Goal: Task Accomplishment & Management: Use online tool/utility

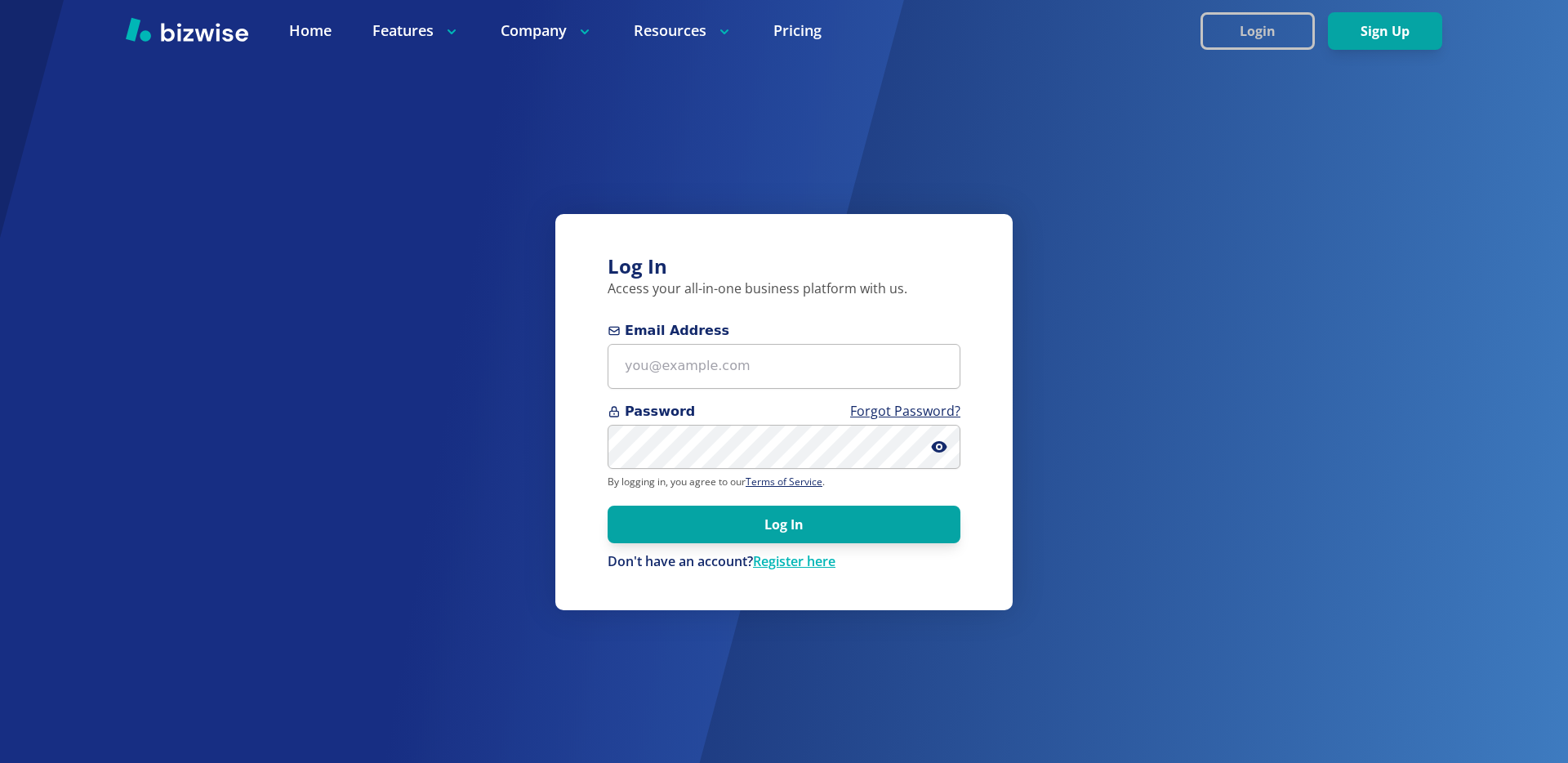
click at [1234, 20] on button "Login" at bounding box center [1258, 31] width 115 height 37
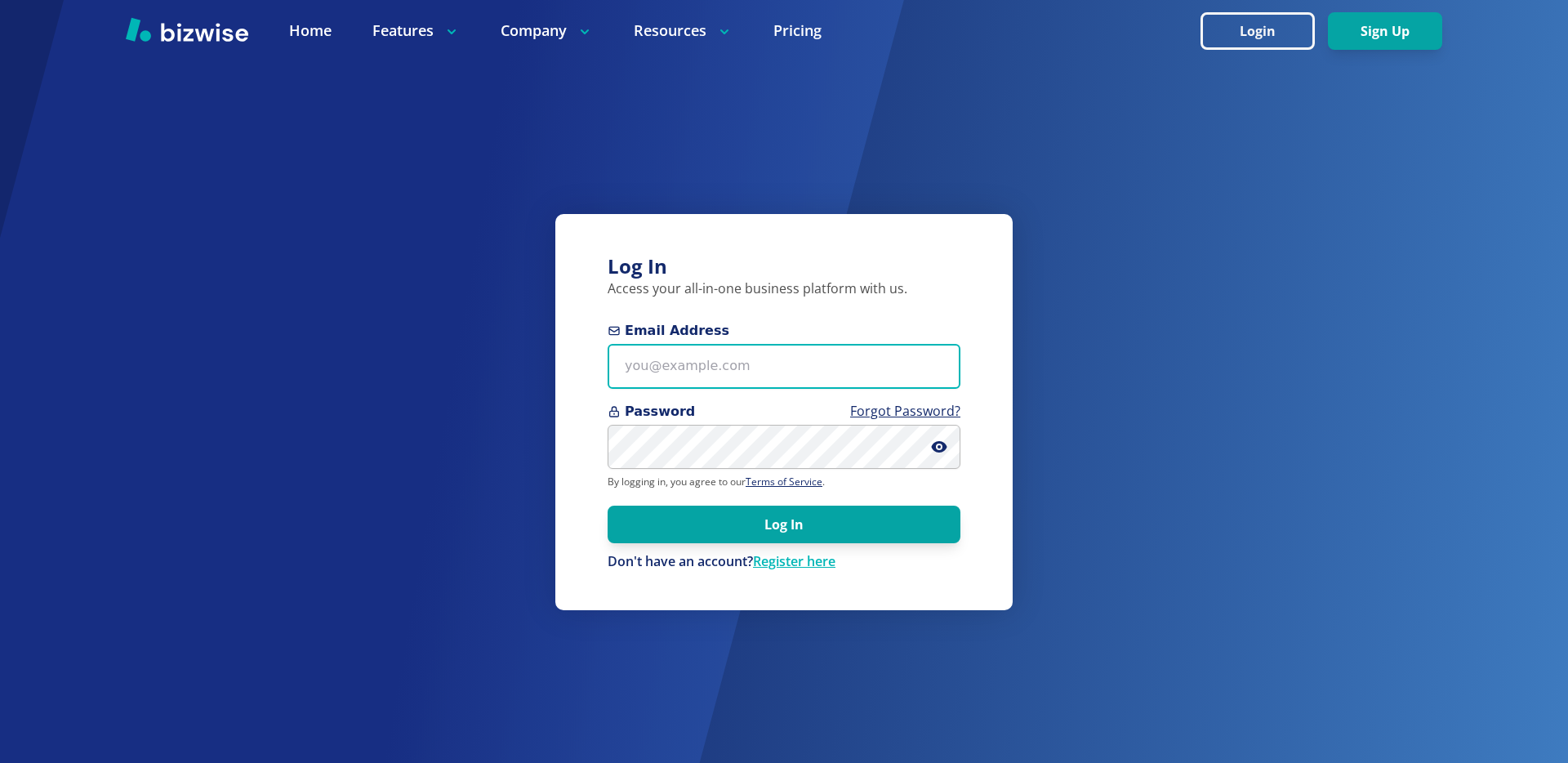
click at [787, 352] on input "Email Address" at bounding box center [783, 366] width 352 height 45
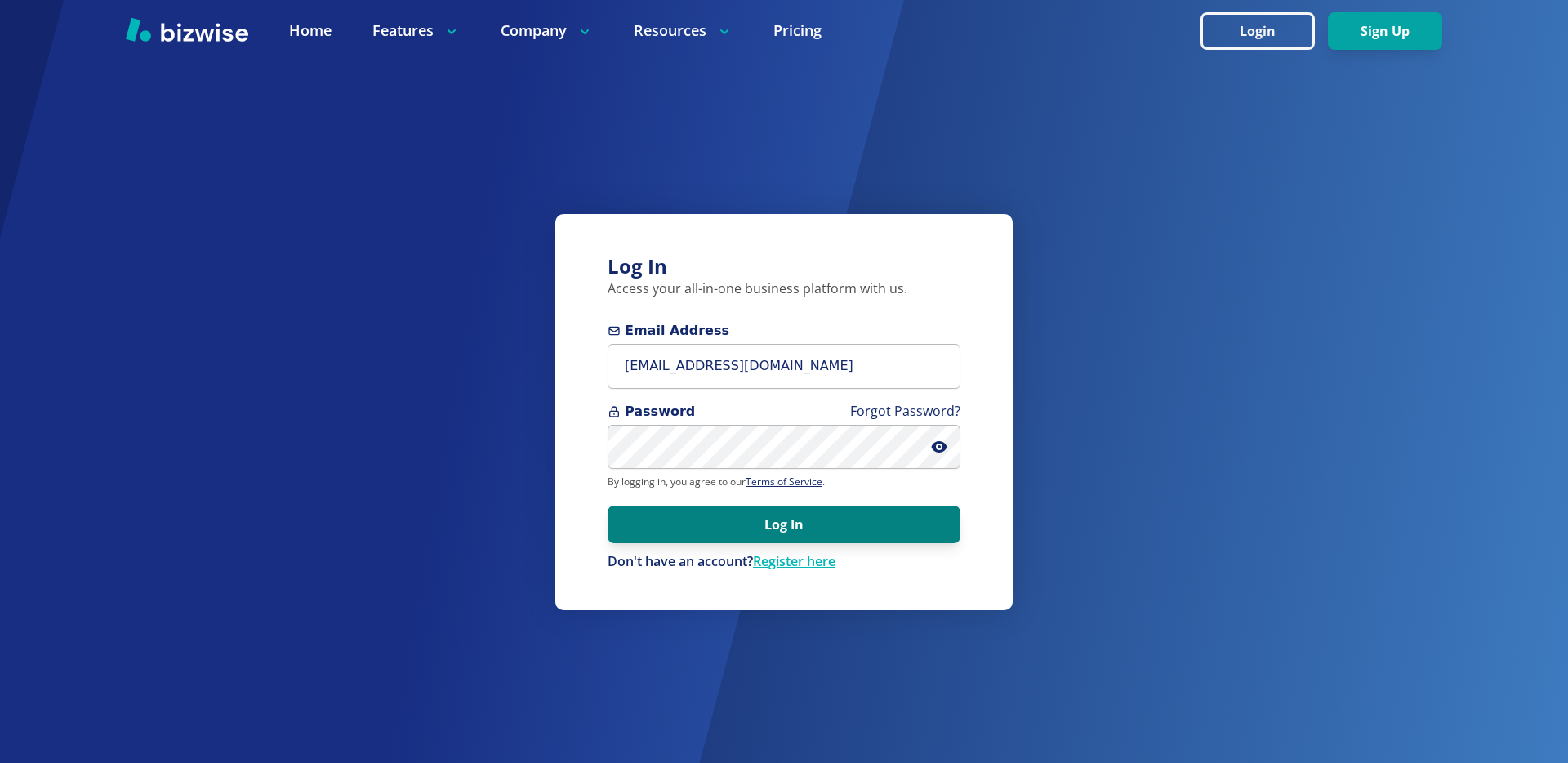
click at [881, 519] on button "Log In" at bounding box center [783, 523] width 352 height 37
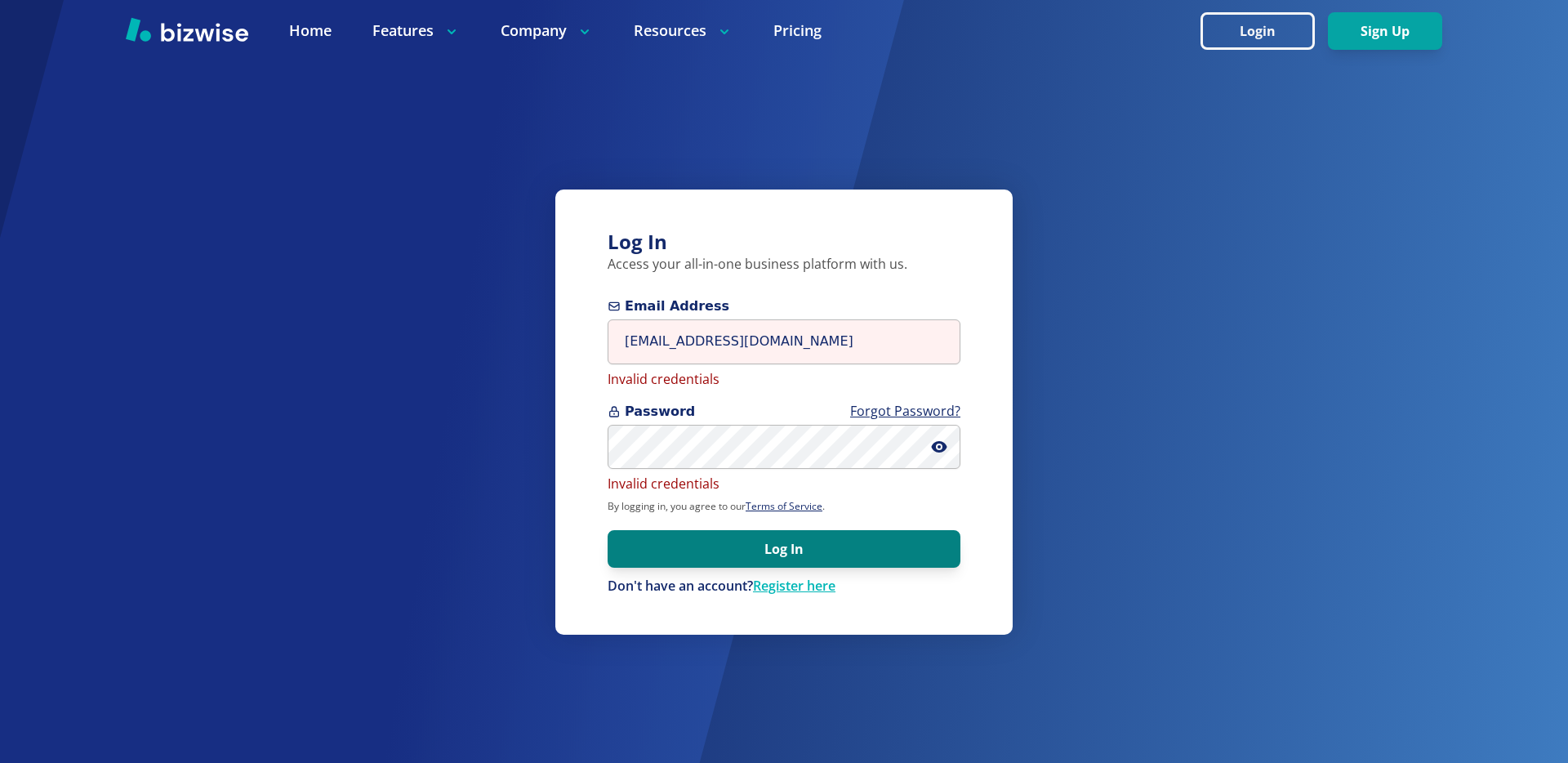
click at [850, 550] on button "Log In" at bounding box center [783, 548] width 352 height 37
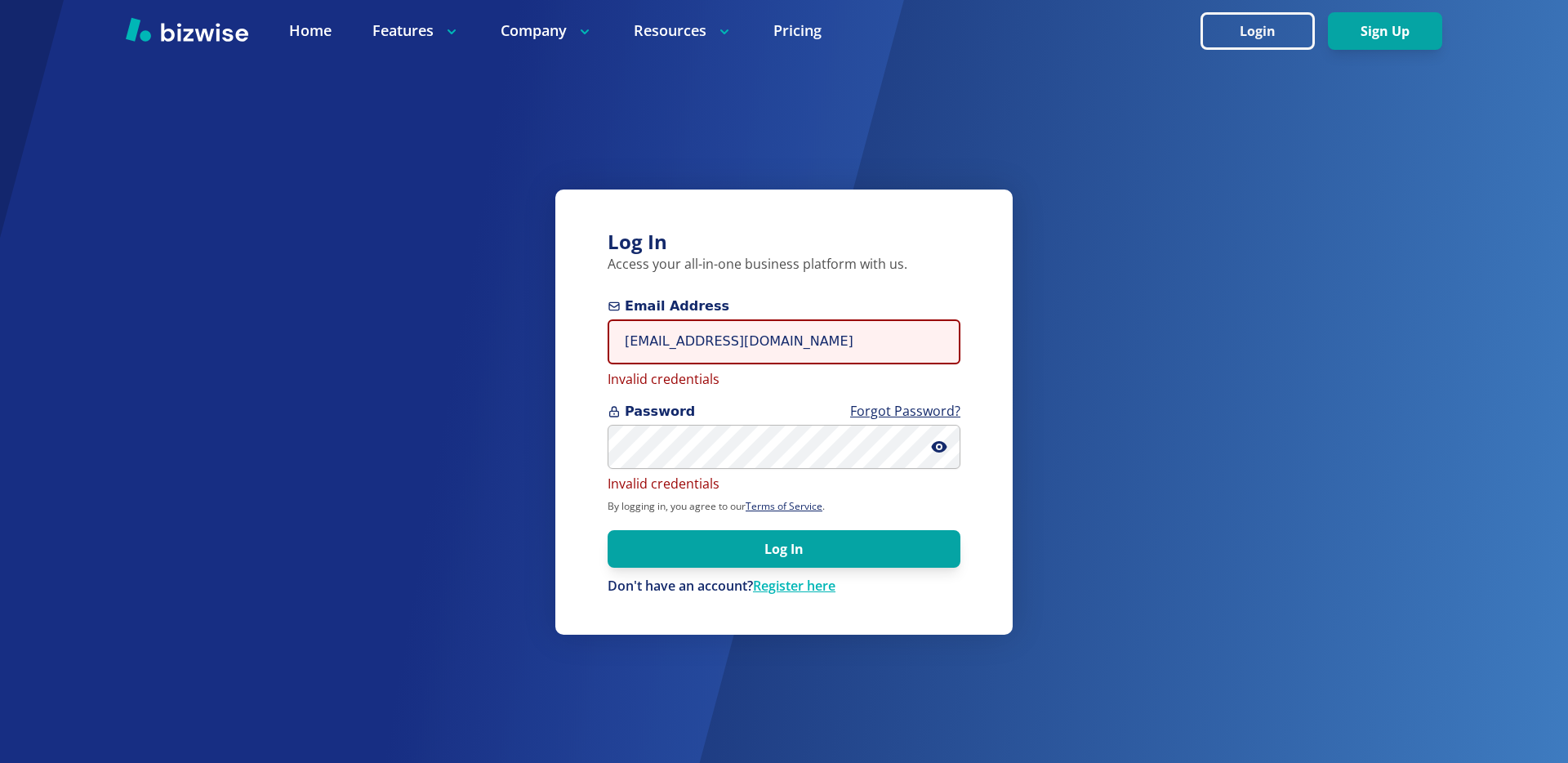
click at [735, 336] on input "[EMAIL_ADDRESS][DOMAIN_NAME]" at bounding box center [783, 341] width 352 height 45
type input "[EMAIL_ADDRESS][DOMAIN_NAME]"
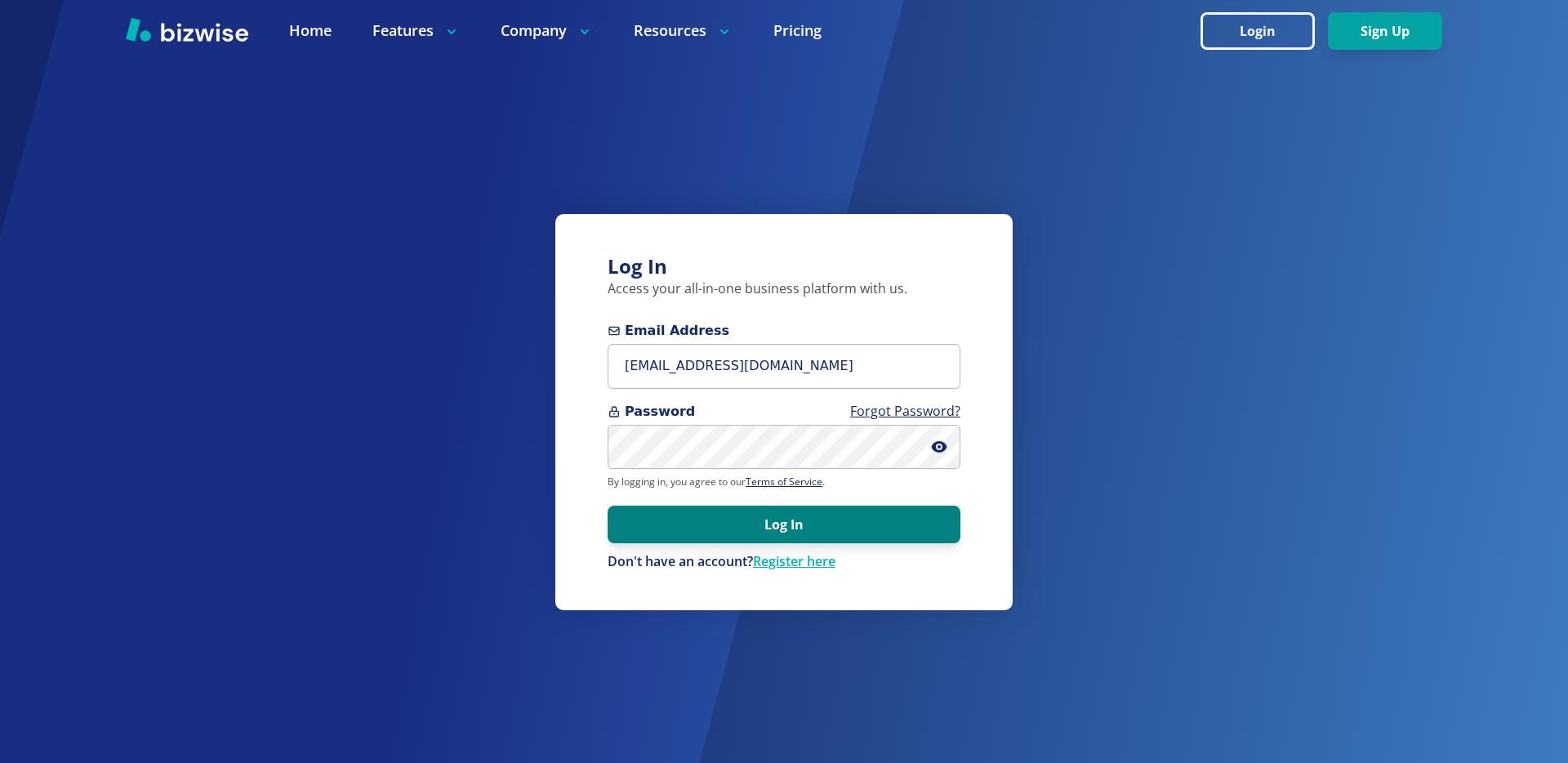
click at [861, 530] on button "Log In" at bounding box center [783, 523] width 352 height 37
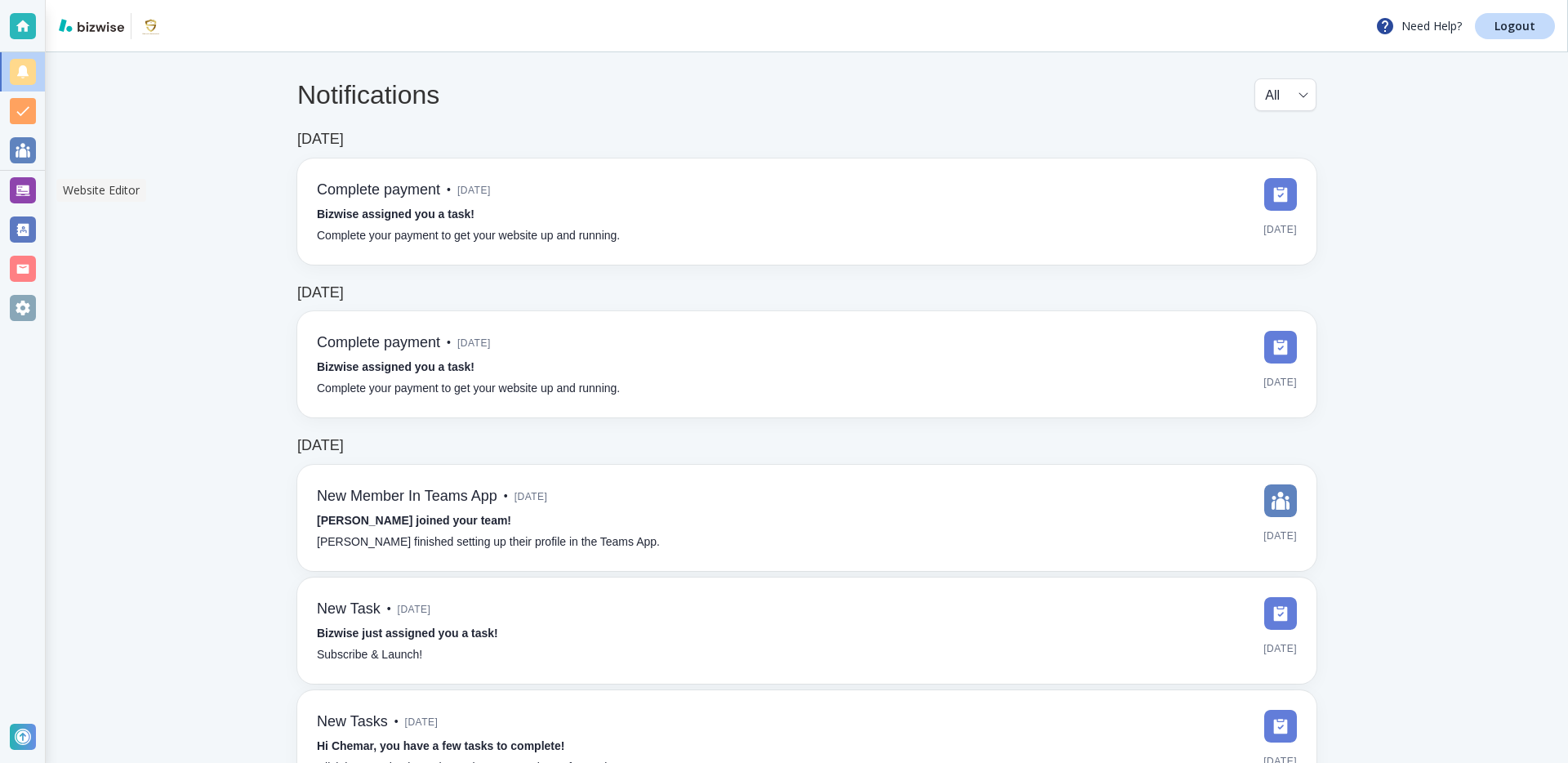
click at [32, 180] on div at bounding box center [22, 190] width 26 height 26
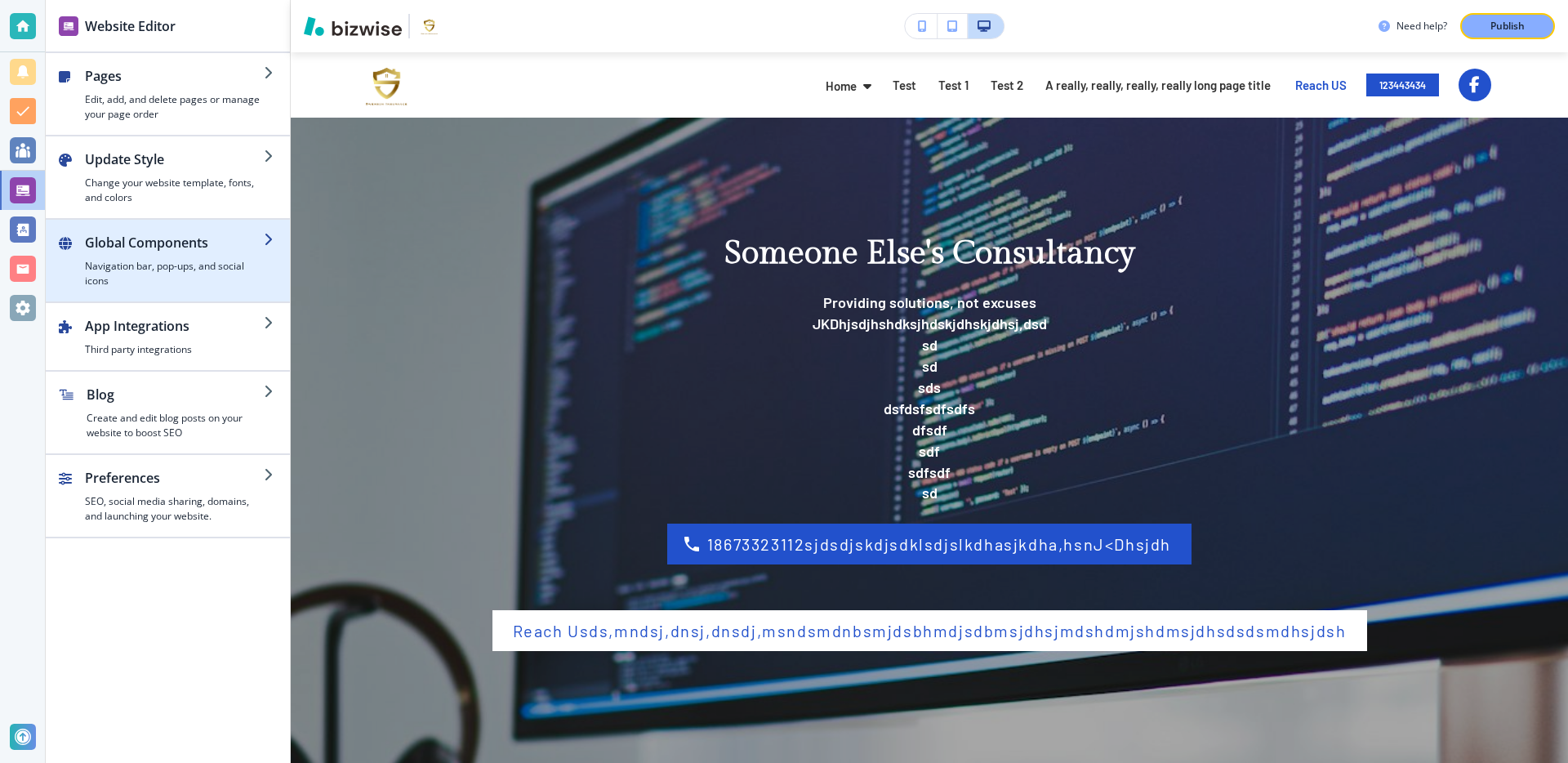
click at [228, 279] on h4 "Navigation bar, pop-ups, and social icons" at bounding box center [174, 273] width 179 height 30
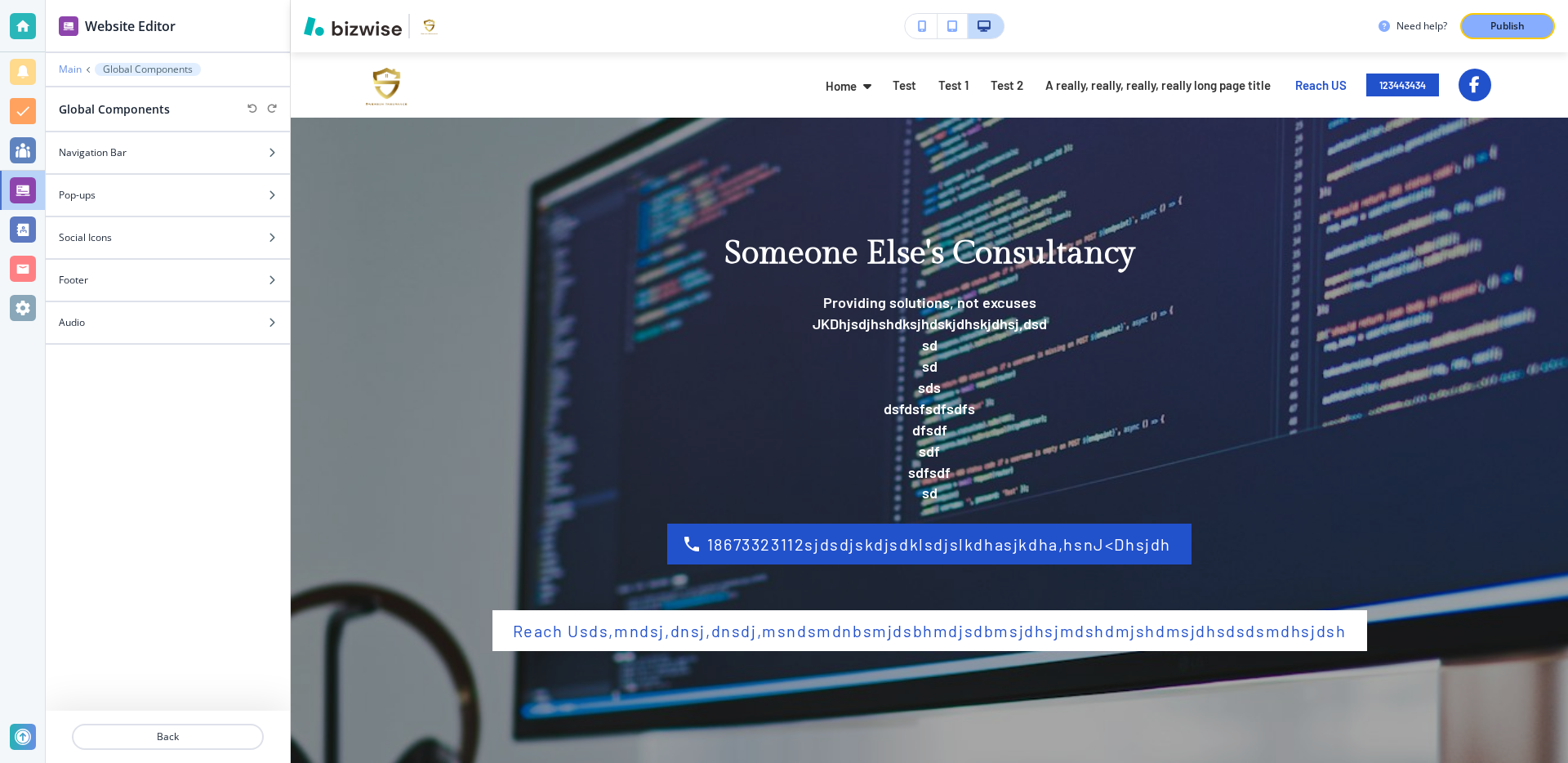
click at [77, 70] on p "Main" at bounding box center [71, 70] width 23 height 11
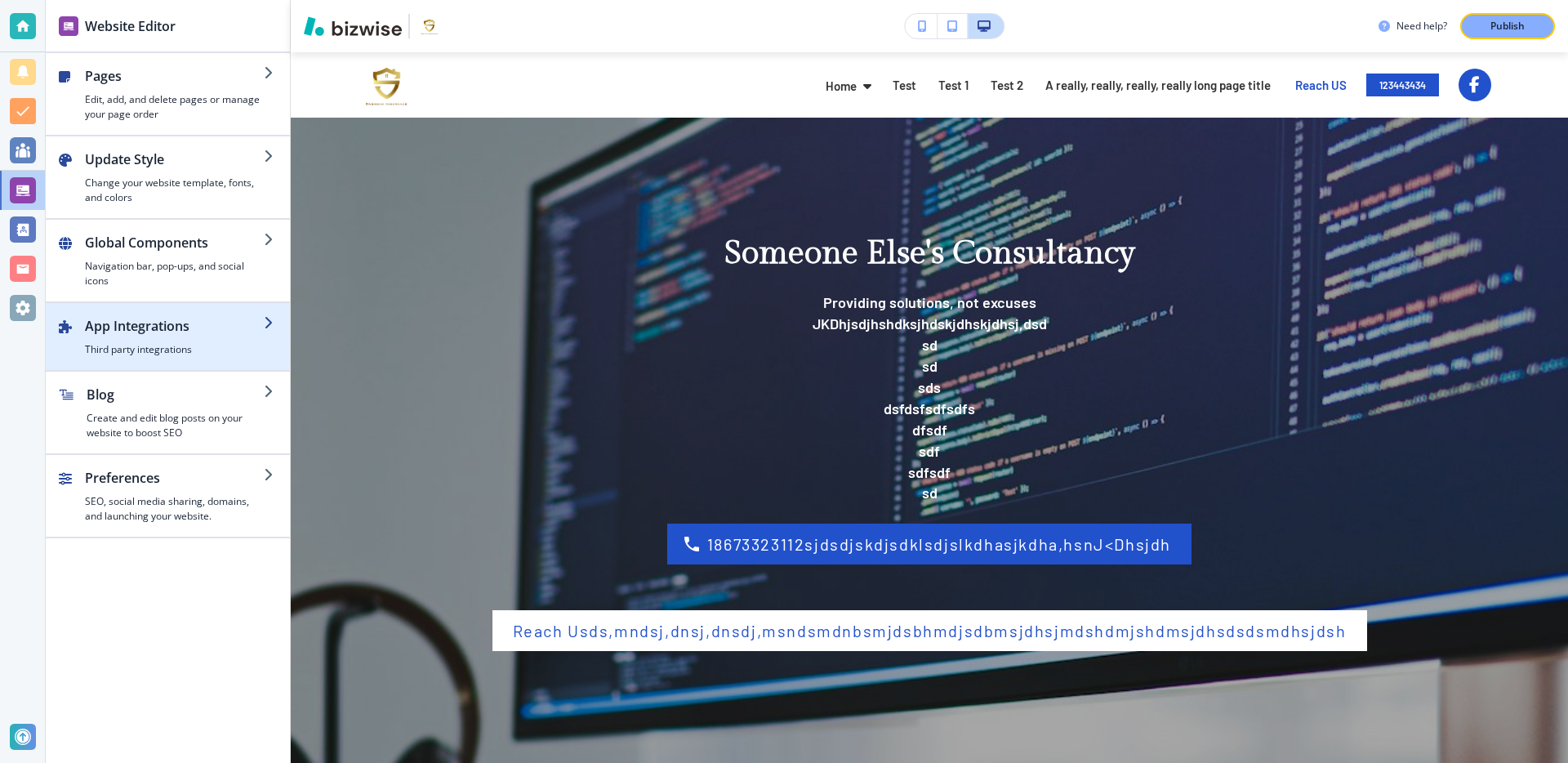
click at [189, 321] on h2 "App Integrations" at bounding box center [174, 326] width 179 height 20
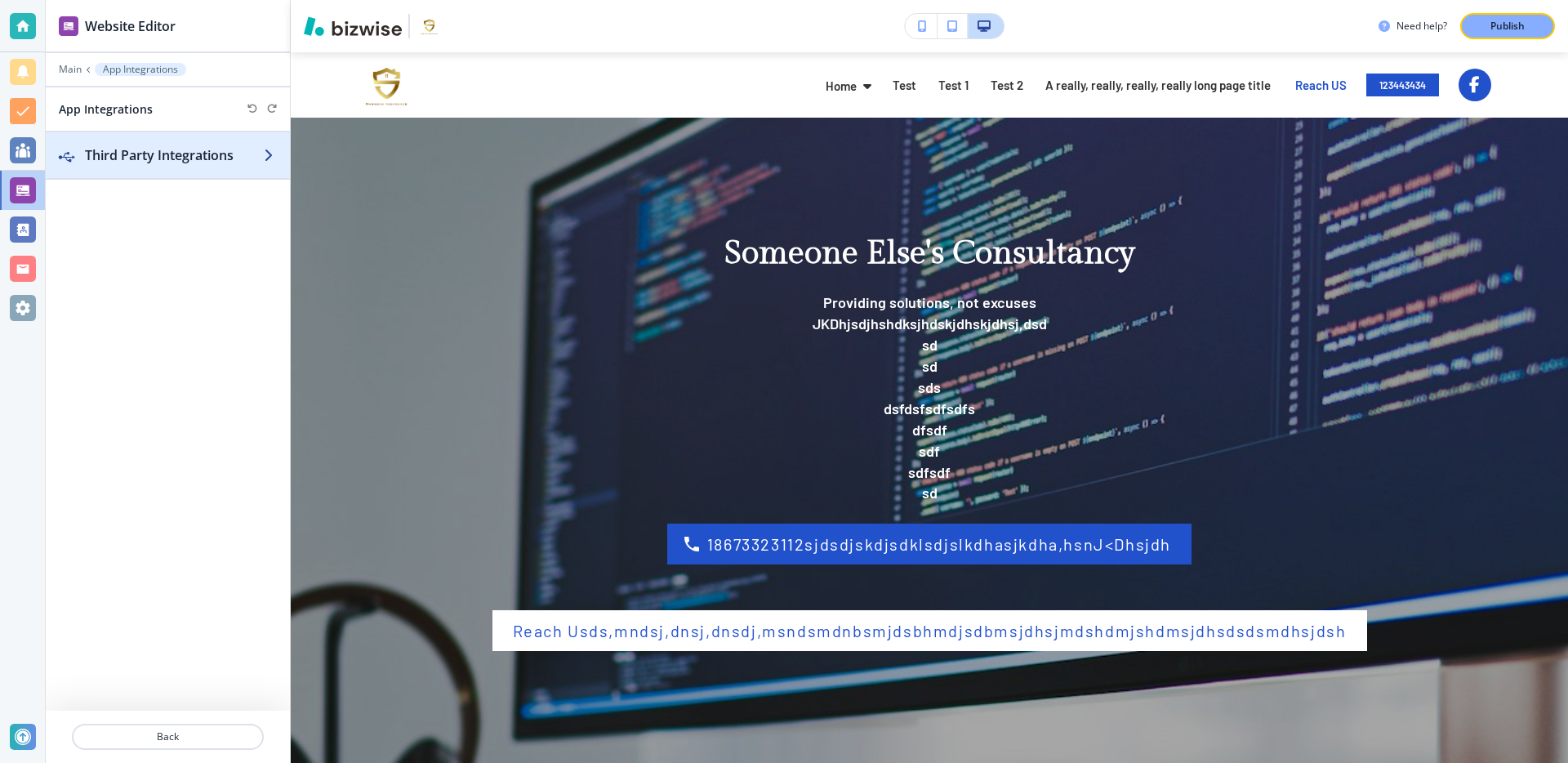
click at [198, 159] on h2 "Third Party Integrations" at bounding box center [174, 155] width 179 height 20
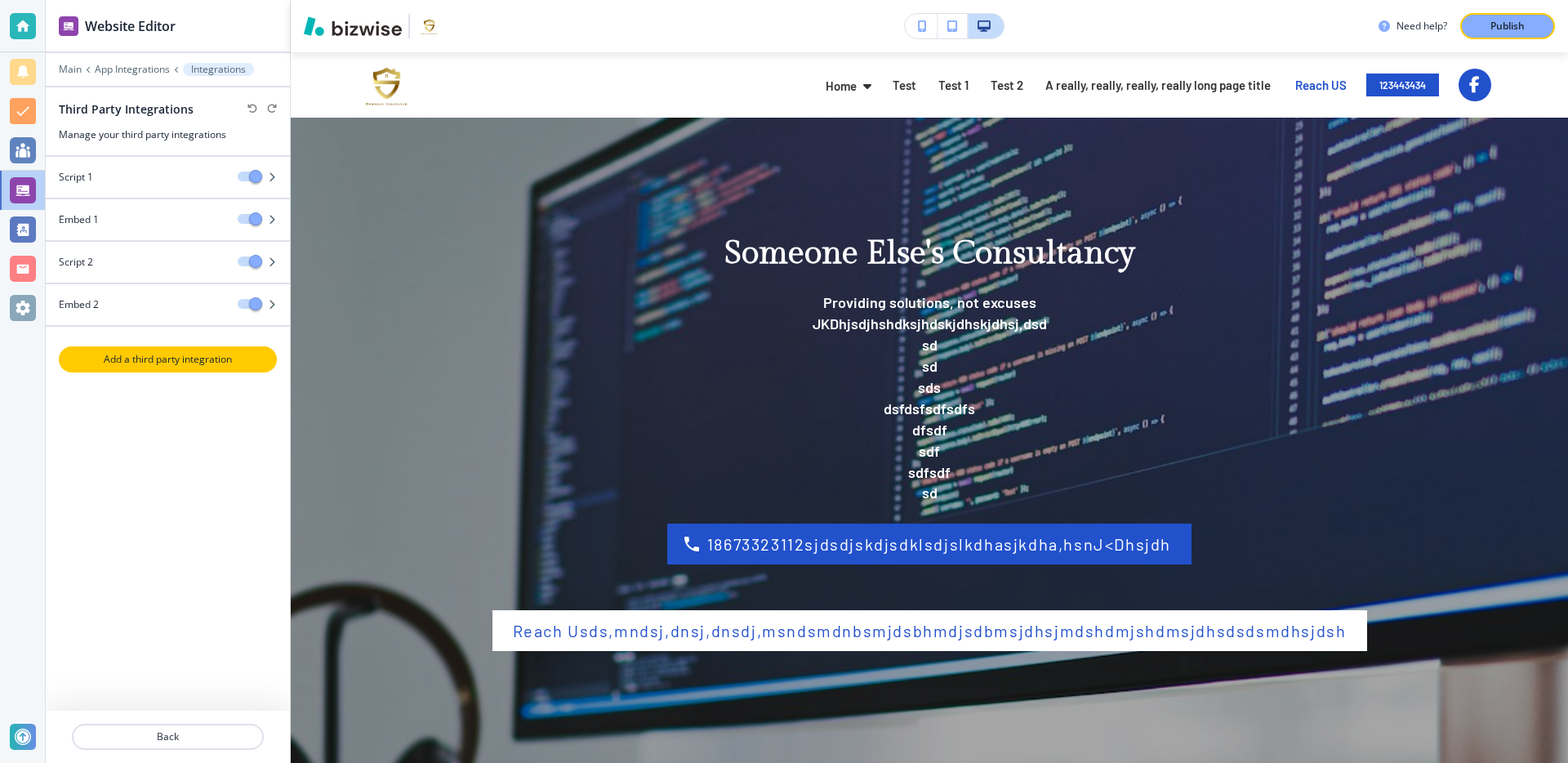
click at [144, 360] on p "Add a third party integration" at bounding box center [167, 359] width 215 height 14
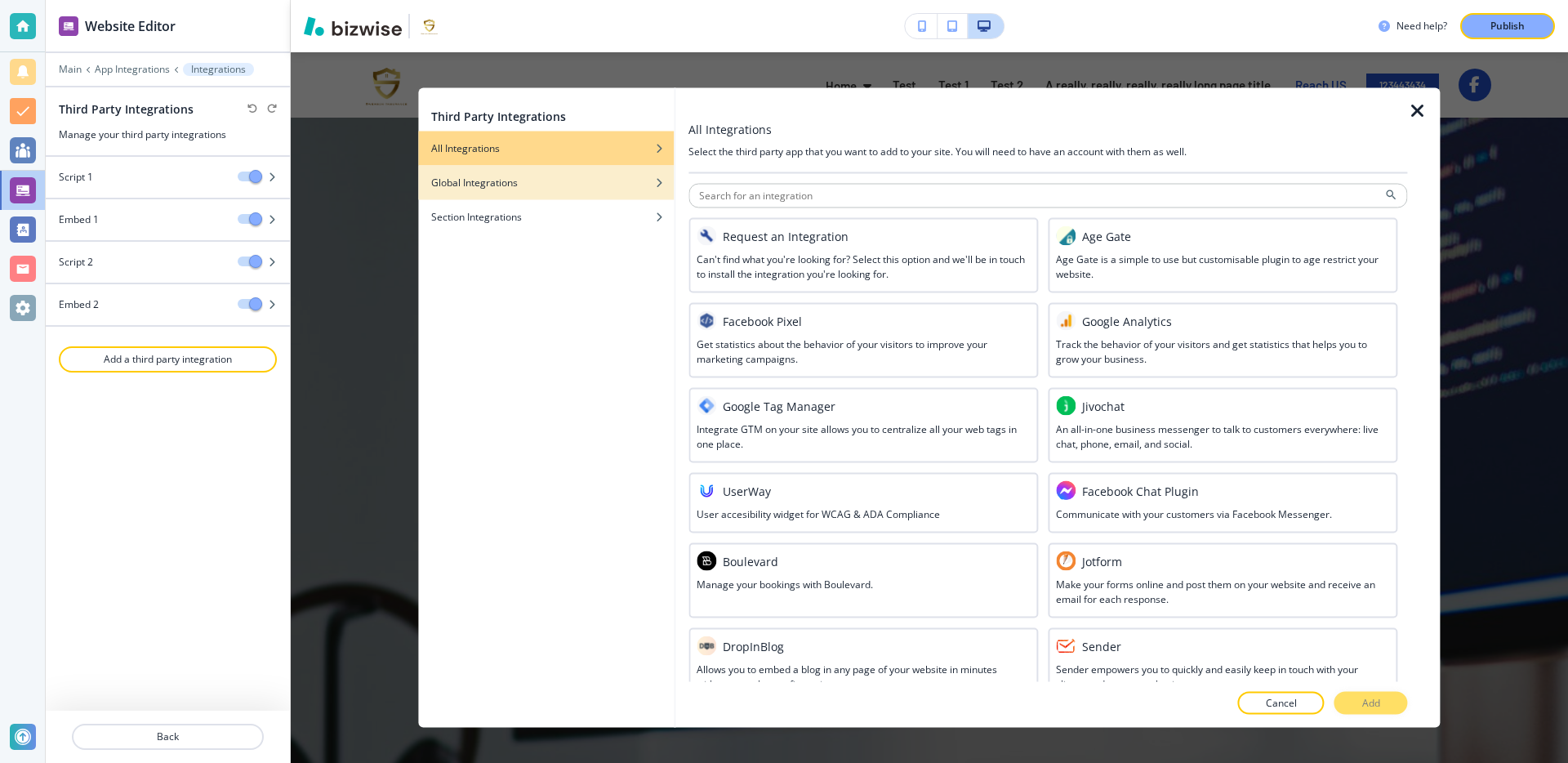
click at [599, 176] on div "Global Integrations" at bounding box center [546, 182] width 256 height 14
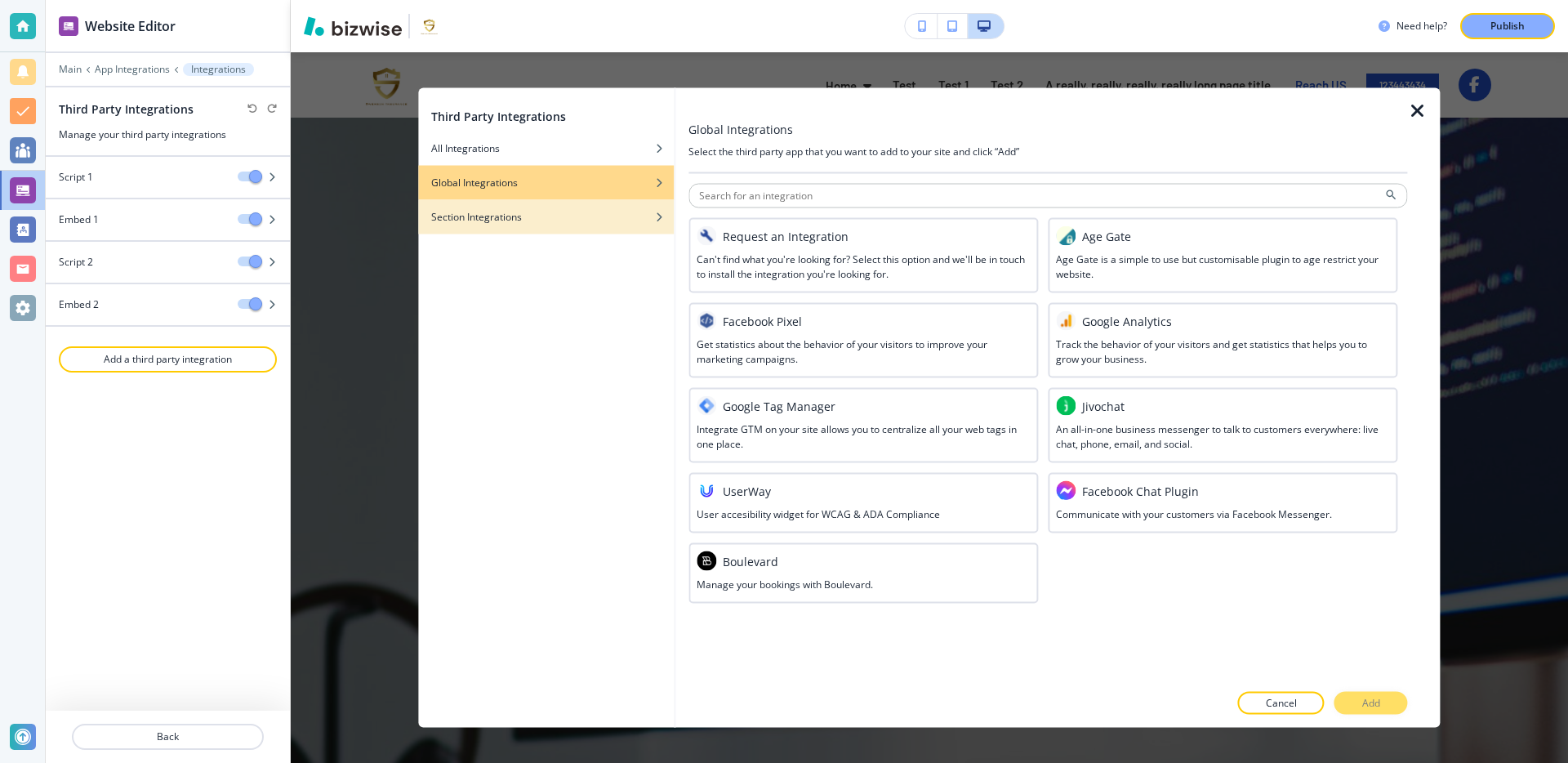
click at [633, 224] on div "button" at bounding box center [546, 229] width 256 height 10
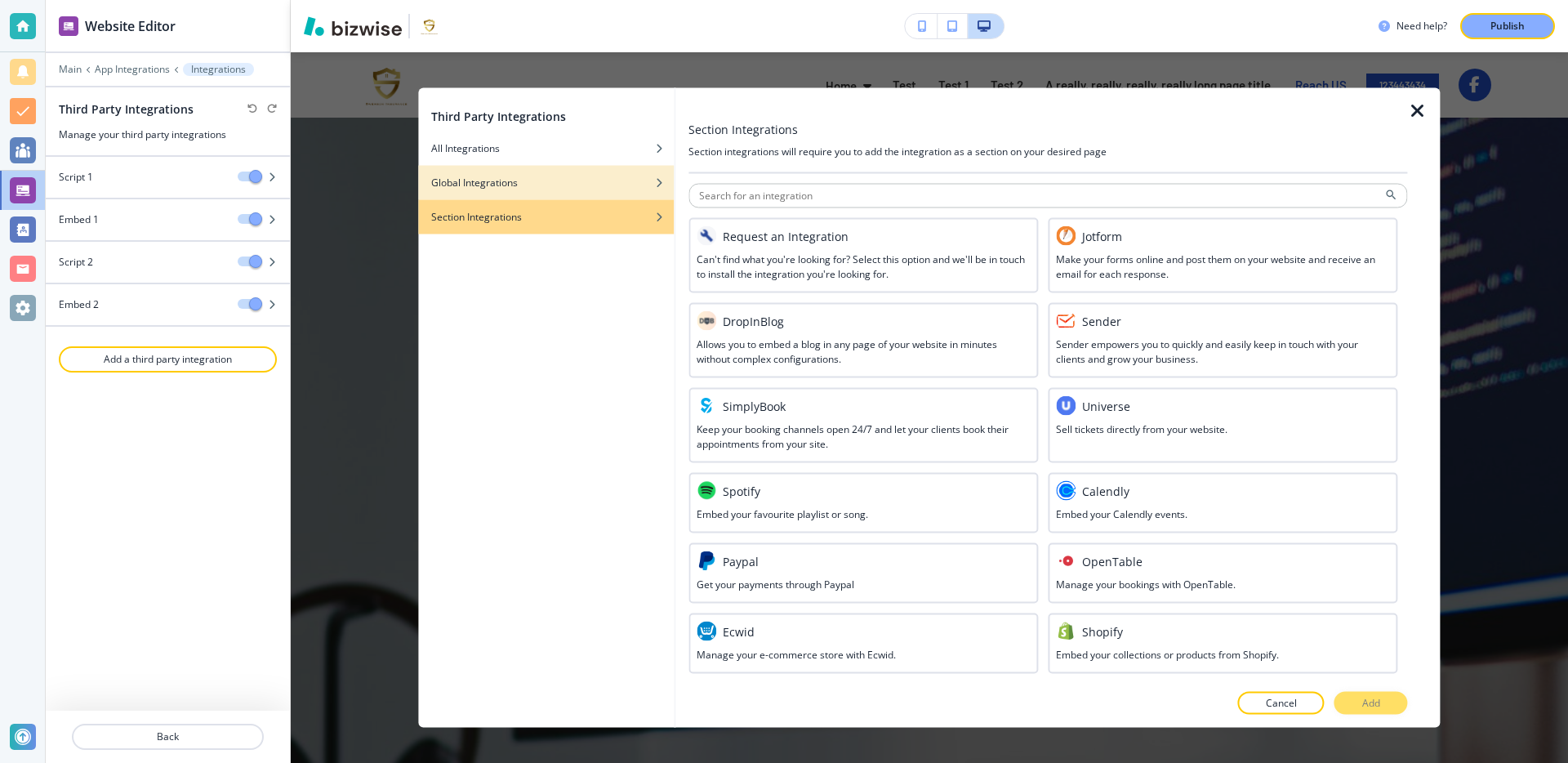
click at [601, 166] on div "button" at bounding box center [546, 171] width 256 height 10
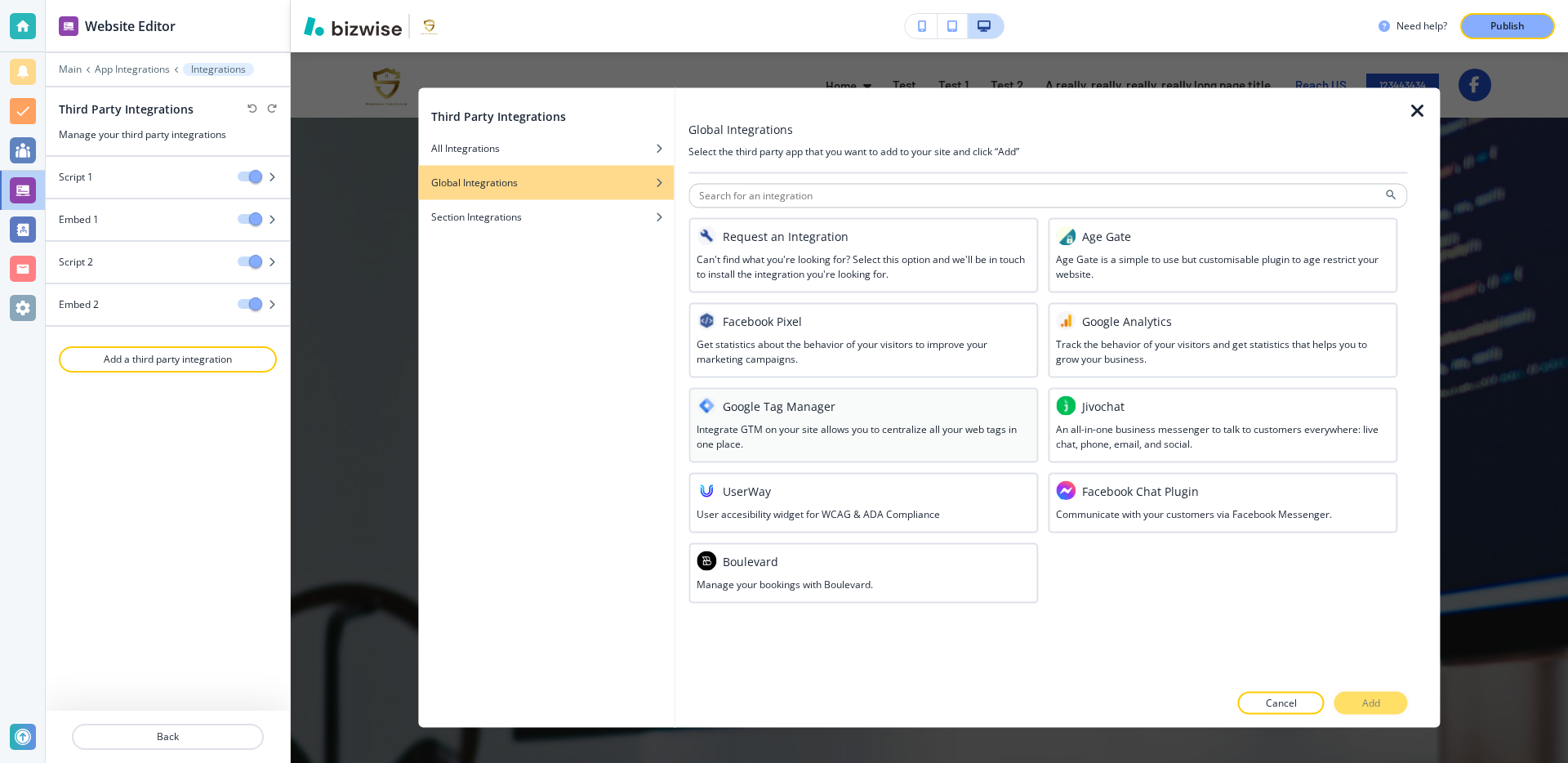
click at [830, 415] on div at bounding box center [863, 418] width 333 height 7
click at [1374, 700] on p "Add" at bounding box center [1371, 703] width 18 height 14
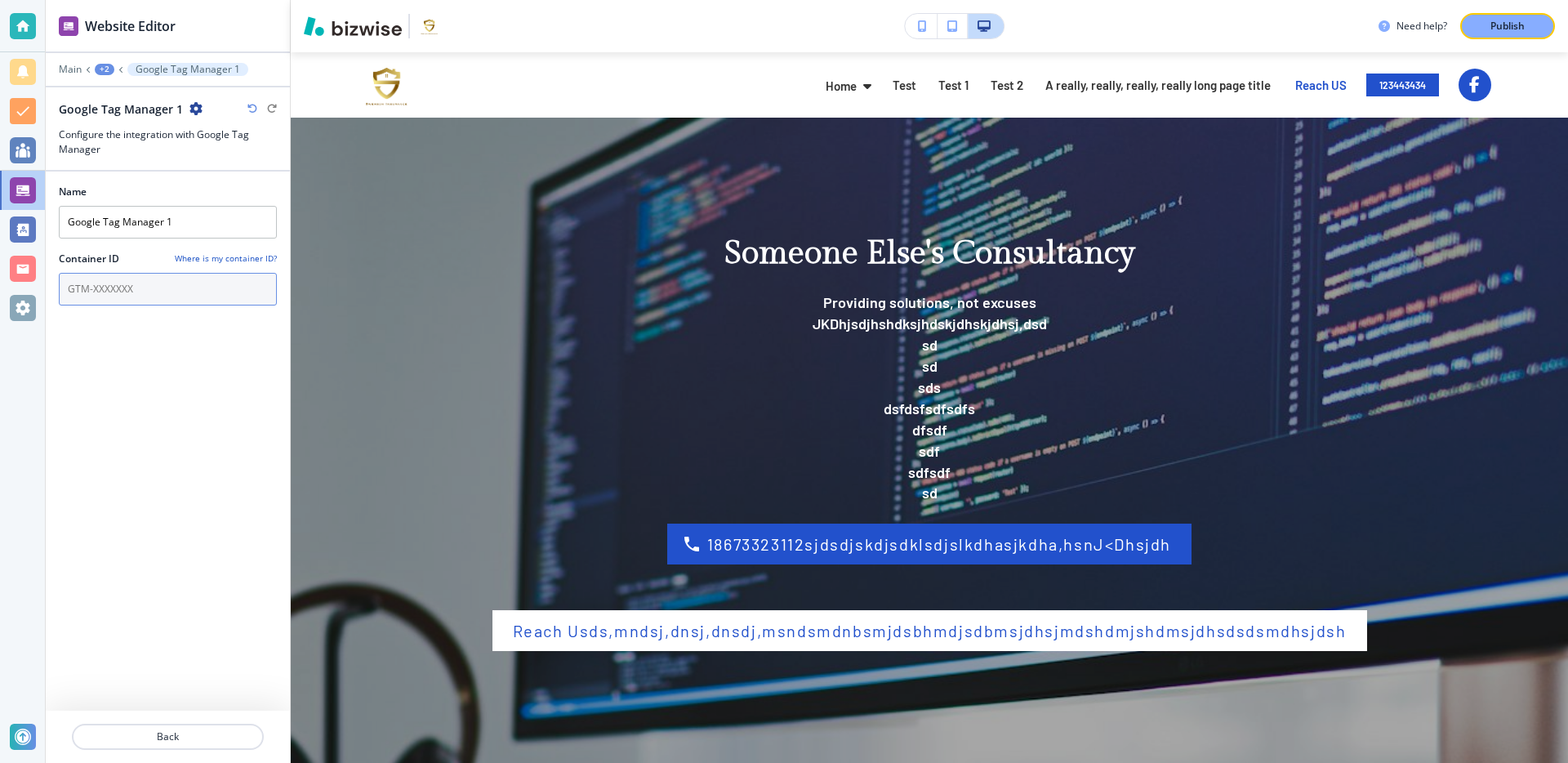
click at [184, 290] on input "text" at bounding box center [168, 289] width 218 height 32
